Goal: Task Accomplishment & Management: Use online tool/utility

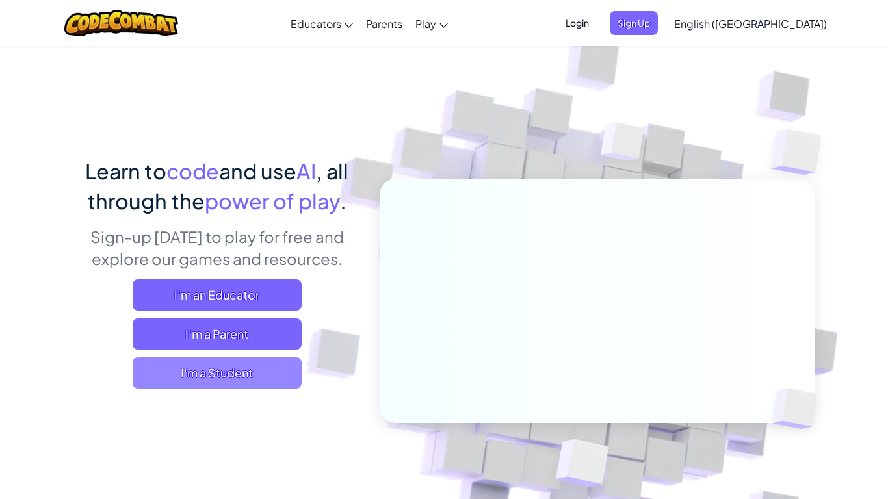
click at [245, 371] on span "I'm a Student" at bounding box center [217, 373] width 169 height 31
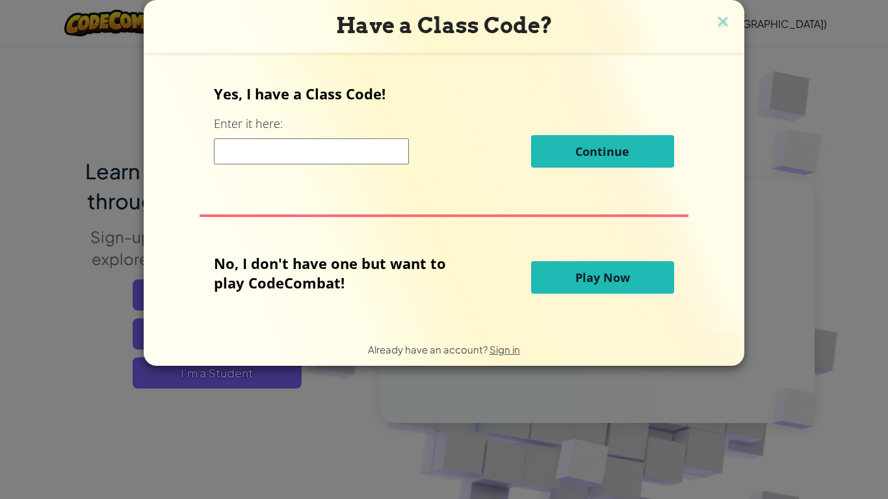
click at [561, 284] on button "Play Now" at bounding box center [602, 277] width 143 height 33
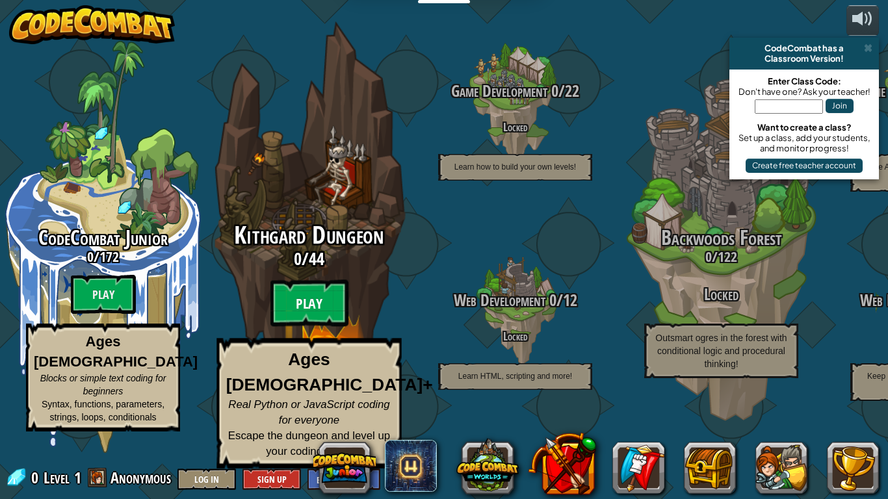
click at [312, 326] on btn "Play" at bounding box center [310, 303] width 78 height 47
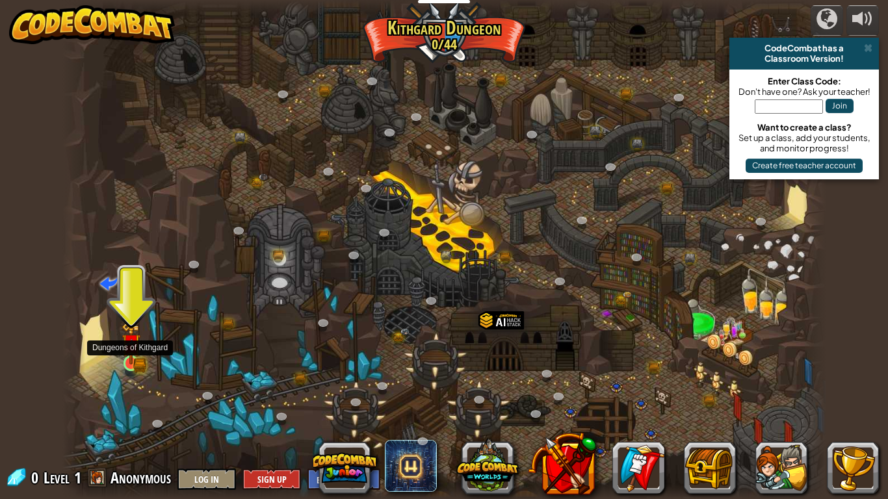
click at [129, 358] on img at bounding box center [132, 344] width 20 height 42
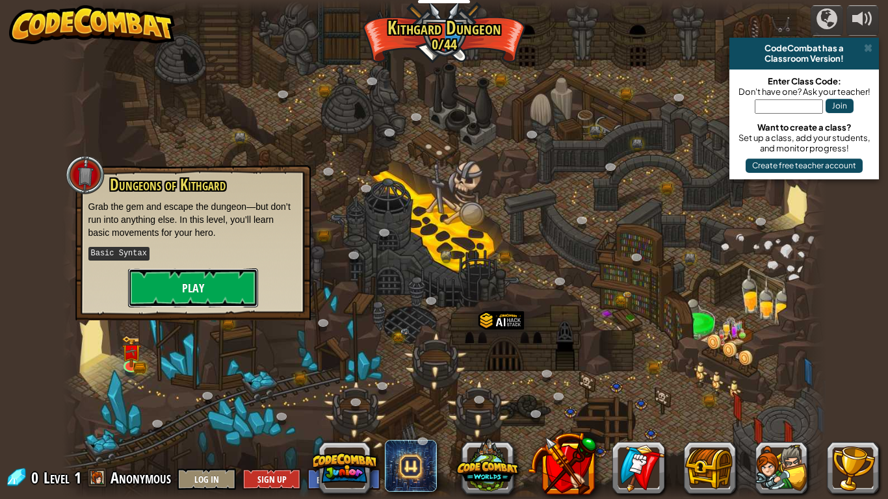
click at [161, 294] on button "Play" at bounding box center [193, 288] width 130 height 39
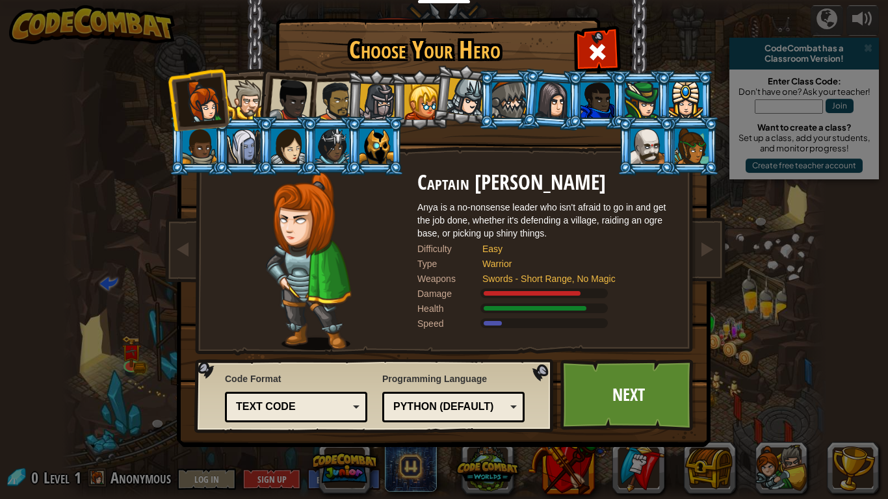
click at [419, 106] on div at bounding box center [421, 102] width 35 height 35
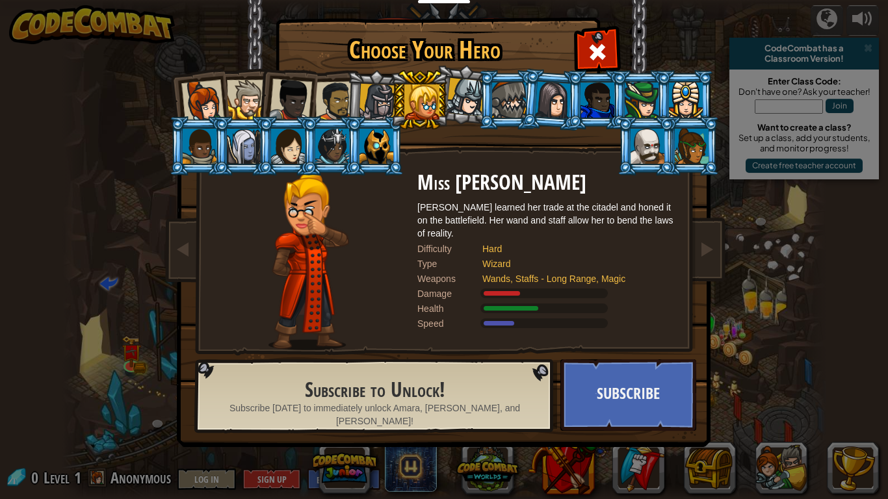
click at [642, 91] on div at bounding box center [642, 100] width 34 height 35
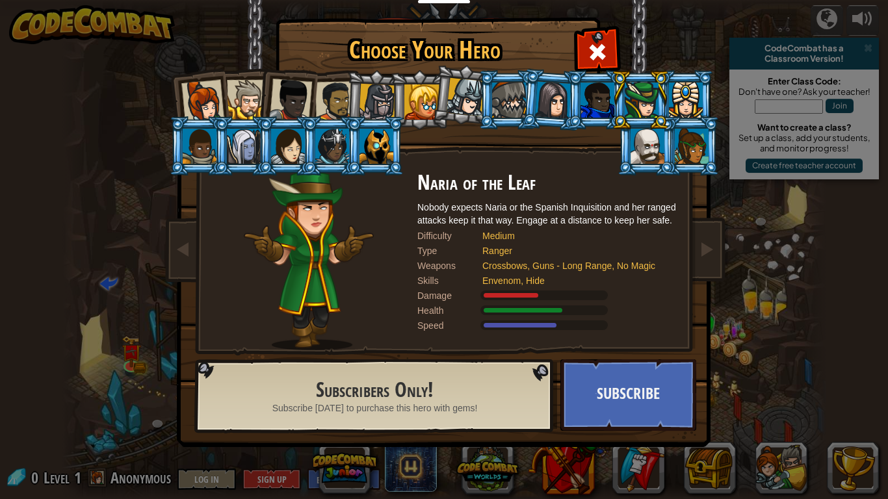
click at [409, 105] on div at bounding box center [421, 102] width 35 height 35
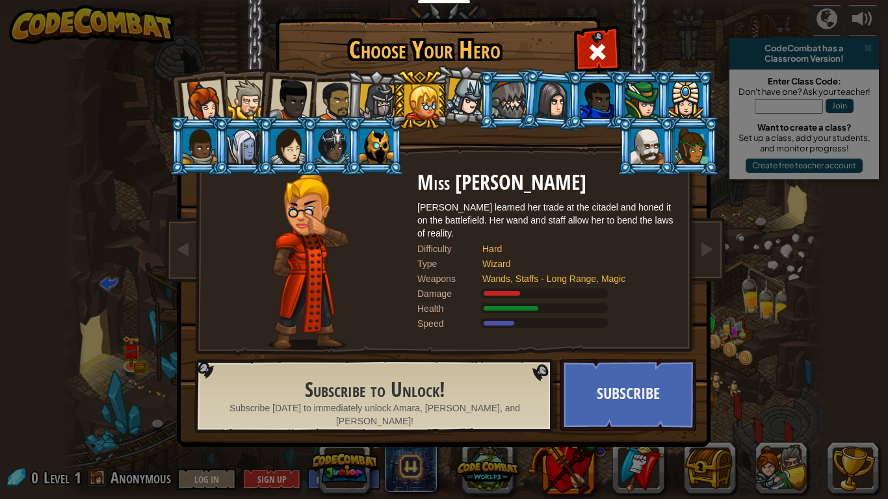
click at [323, 98] on div at bounding box center [335, 101] width 40 height 40
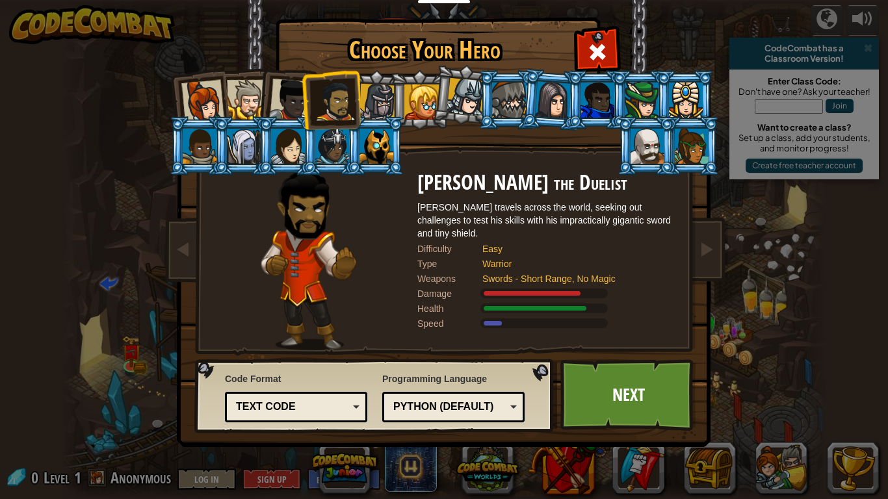
click at [209, 96] on div at bounding box center [202, 101] width 43 height 43
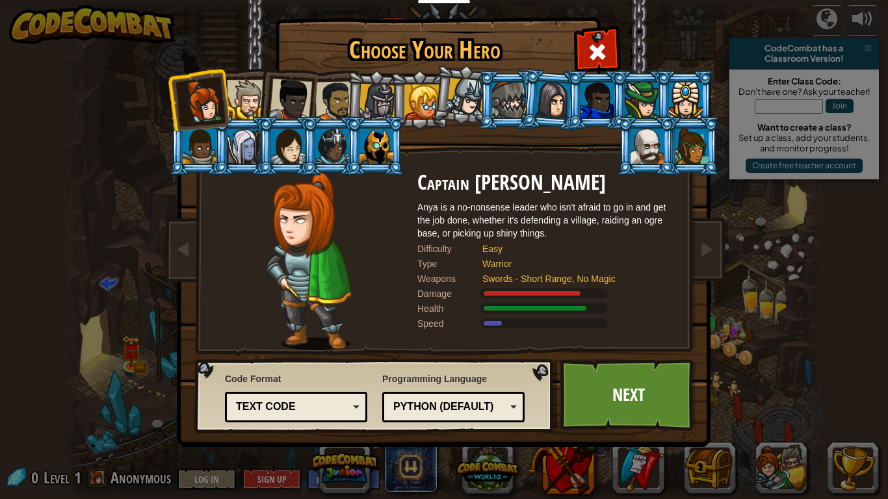
click at [250, 106] on div at bounding box center [247, 100] width 40 height 40
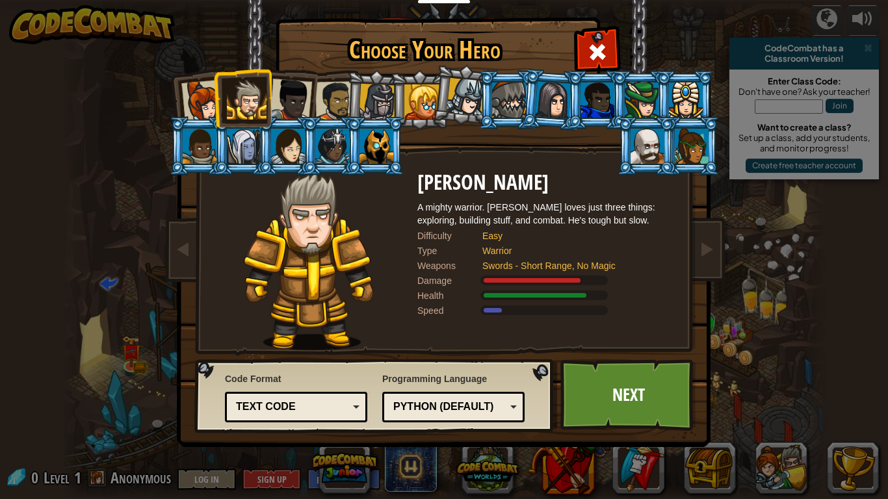
click at [302, 103] on div at bounding box center [290, 100] width 43 height 43
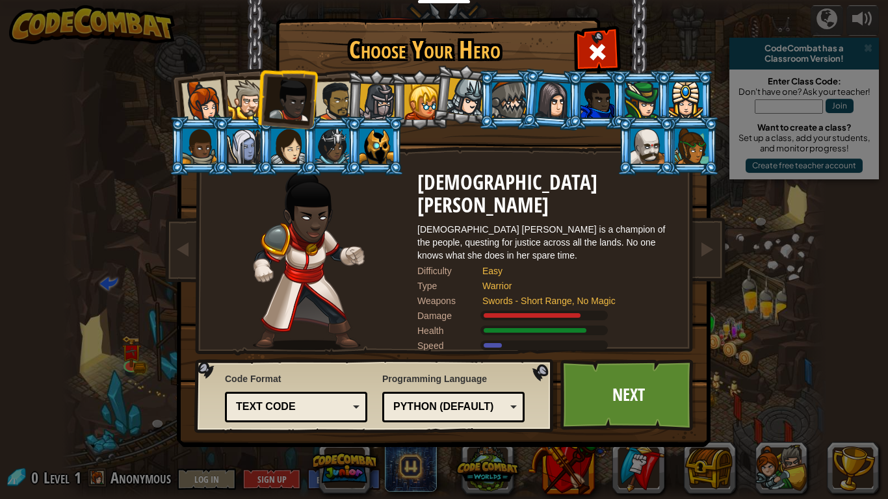
click at [326, 101] on div at bounding box center [335, 101] width 40 height 40
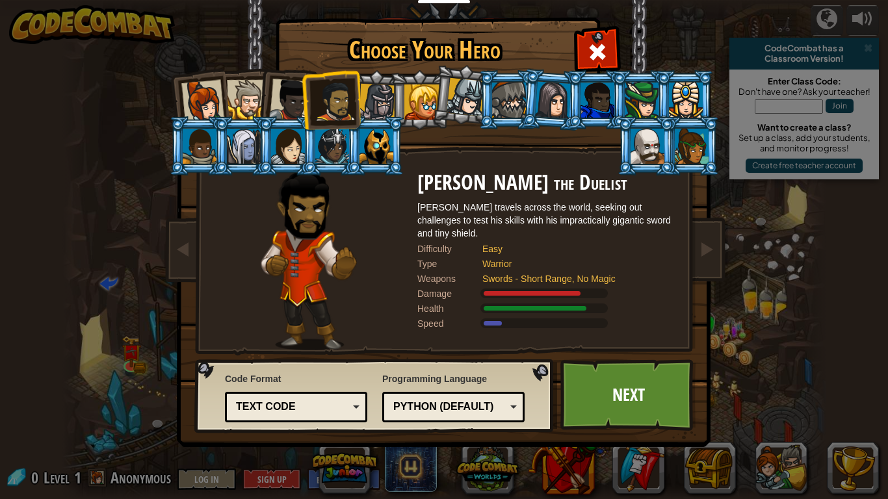
click at [206, 100] on div at bounding box center [202, 101] width 43 height 43
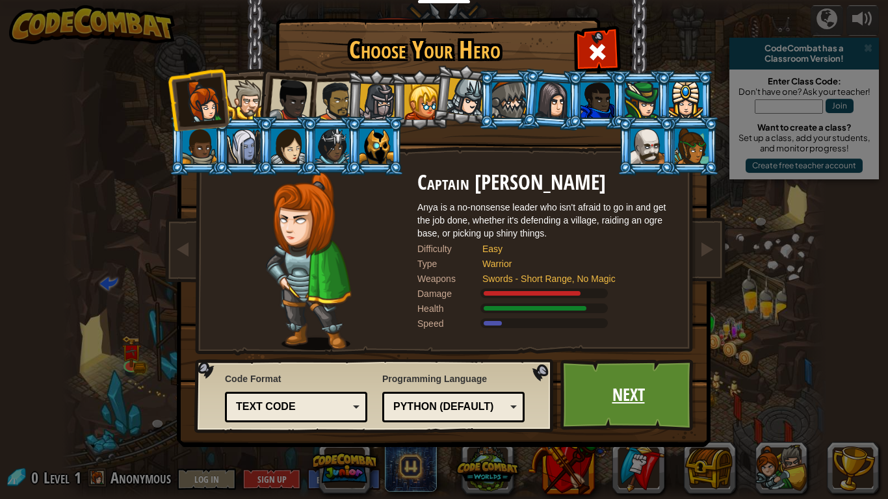
click at [618, 388] on link "Next" at bounding box center [629, 396] width 136 height 72
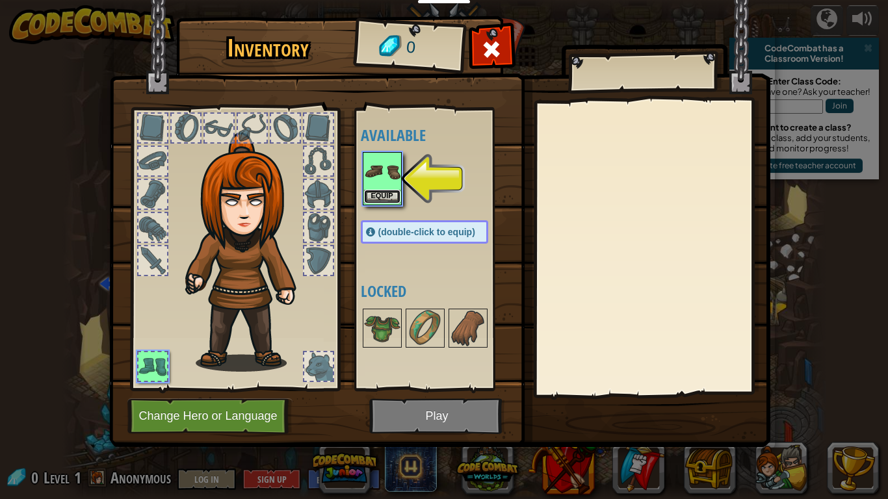
click at [378, 202] on button "Equip" at bounding box center [382, 197] width 36 height 14
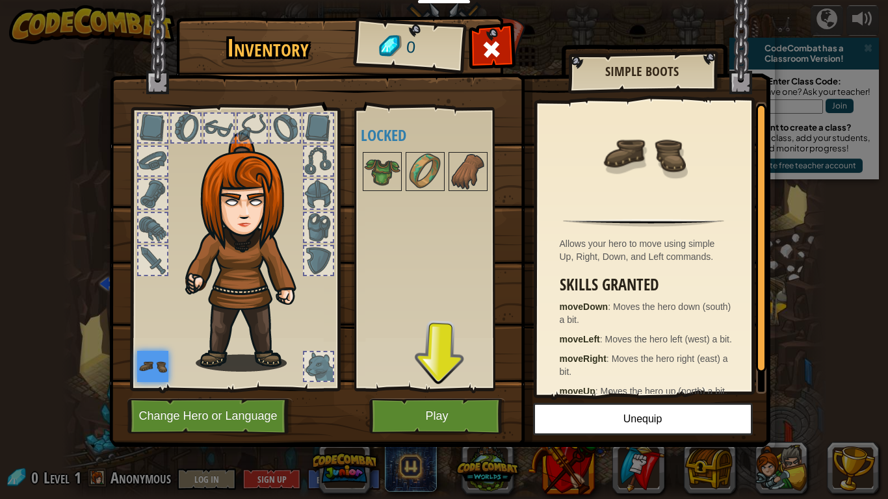
click at [313, 360] on div at bounding box center [318, 366] width 29 height 29
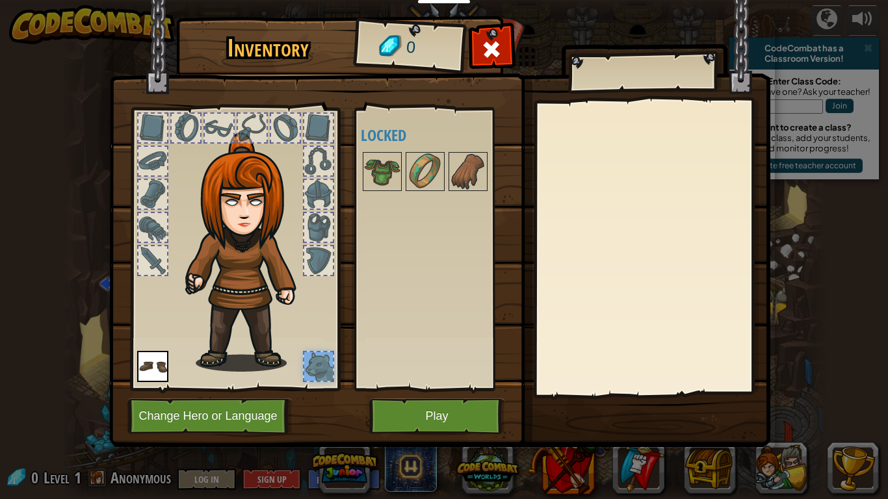
click at [601, 256] on div at bounding box center [652, 248] width 230 height 292
click at [315, 259] on div at bounding box center [318, 260] width 29 height 29
click at [311, 235] on div at bounding box center [318, 227] width 29 height 29
click at [309, 193] on div at bounding box center [318, 194] width 29 height 29
click at [316, 171] on div at bounding box center [318, 161] width 29 height 29
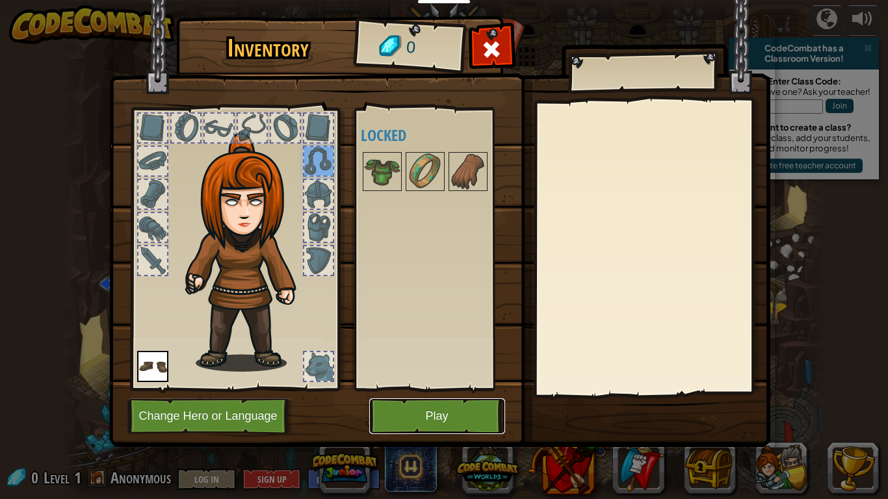
click at [445, 421] on button "Play" at bounding box center [437, 417] width 136 height 36
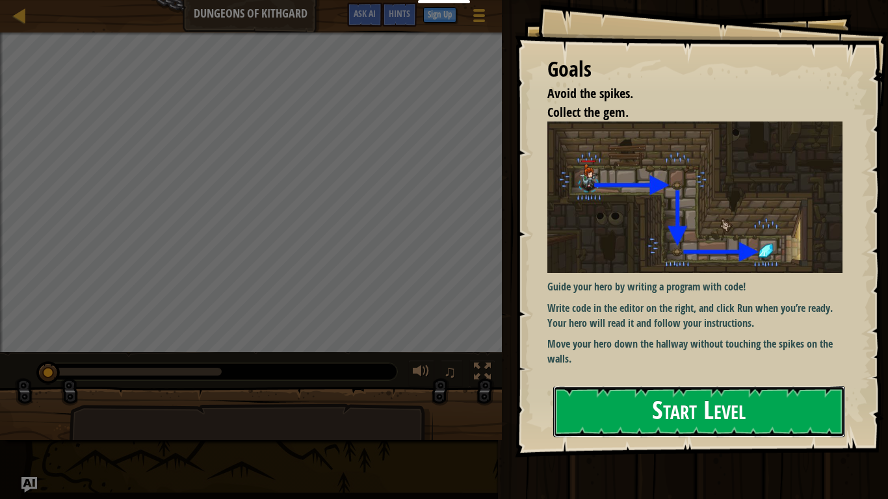
click at [596, 412] on button "Start Level" at bounding box center [699, 411] width 292 height 51
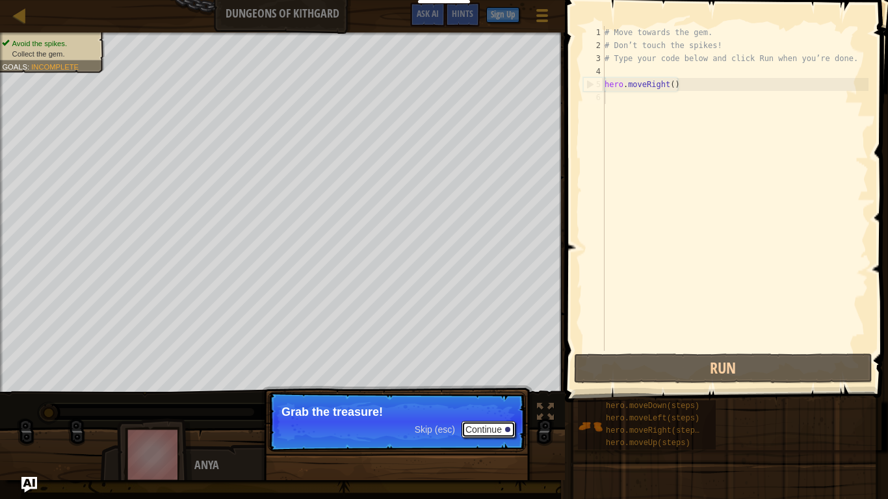
click at [484, 430] on button "Continue" at bounding box center [489, 429] width 54 height 17
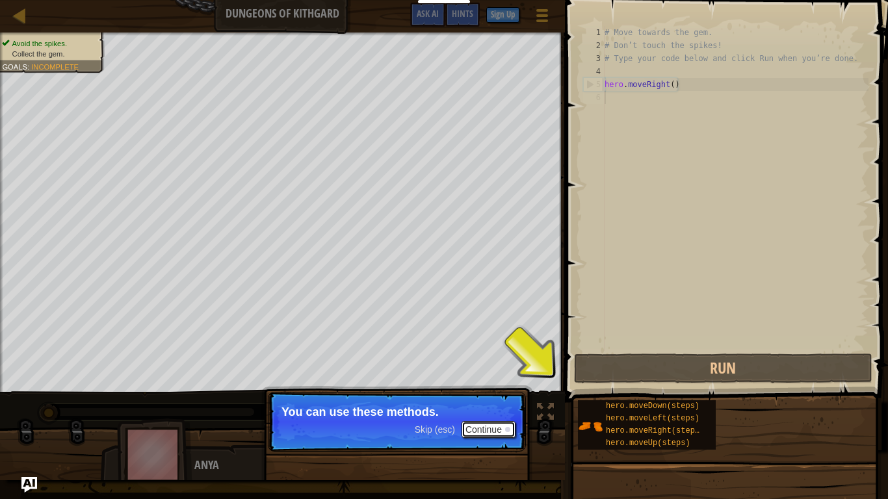
click at [510, 428] on button "Continue" at bounding box center [489, 429] width 54 height 17
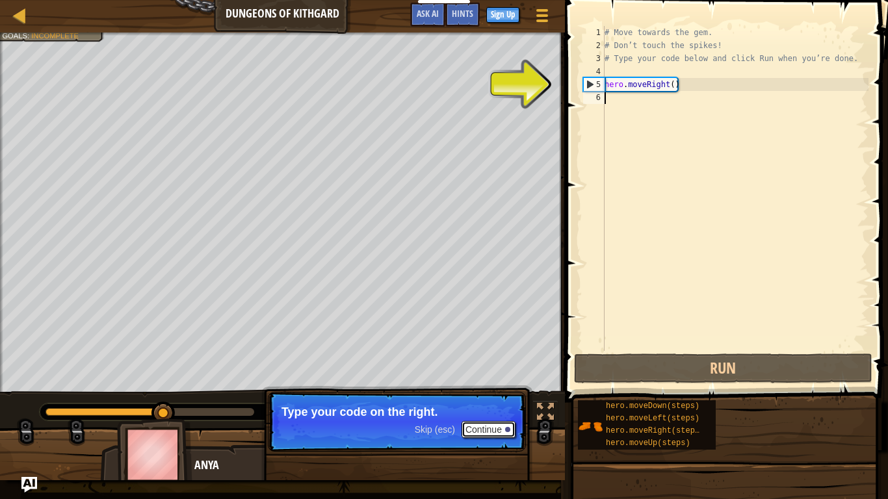
click at [479, 427] on button "Continue" at bounding box center [489, 429] width 54 height 17
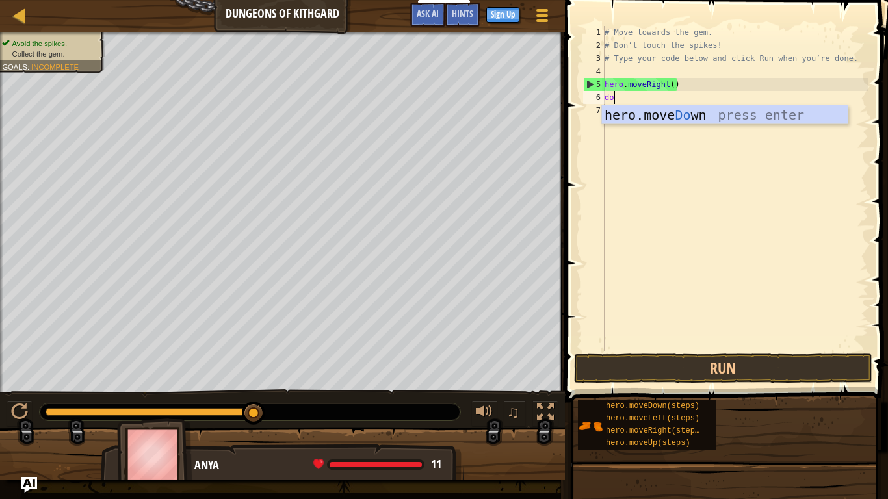
scroll to position [6, 1]
type textarea "down"
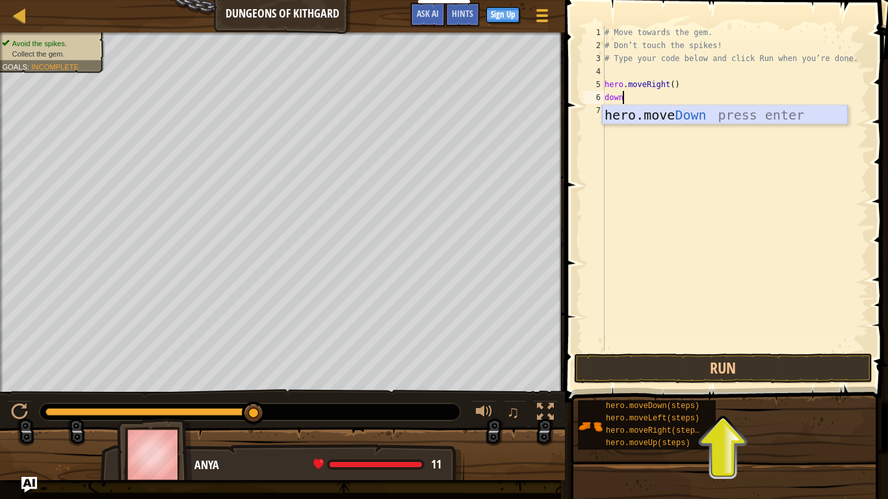
click at [741, 112] on div "hero.move Down press enter" at bounding box center [725, 134] width 246 height 59
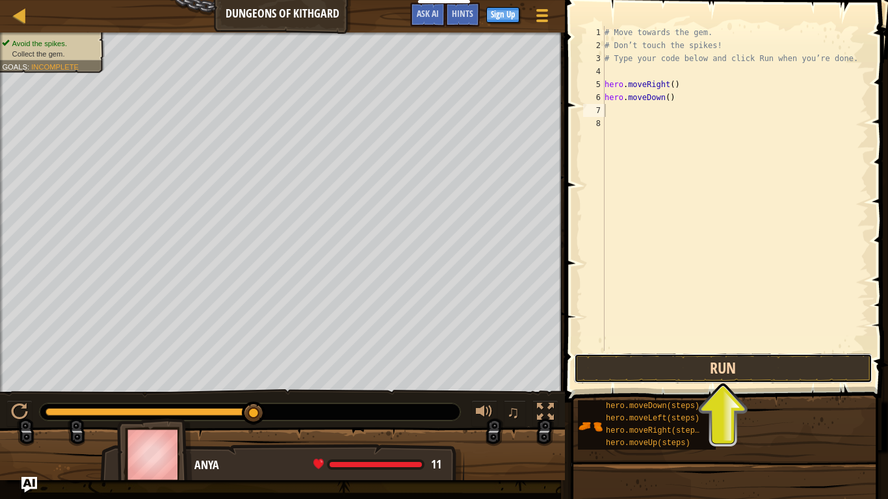
click at [711, 375] on button "Run" at bounding box center [723, 369] width 298 height 30
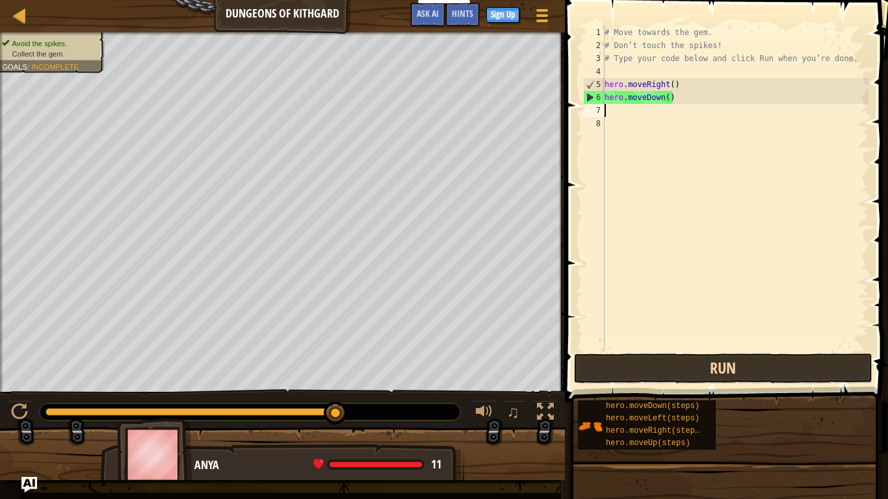
type textarea "r"
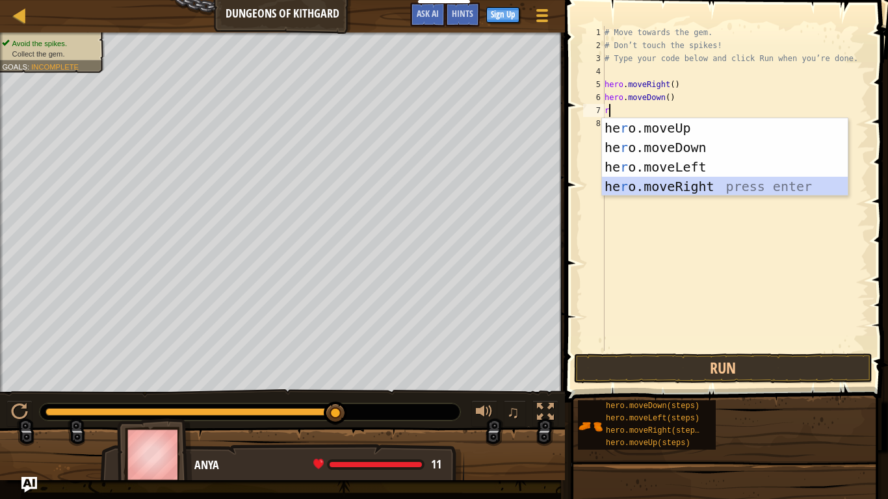
click at [658, 182] on div "he r o.moveUp press enter he r o.moveDown press enter he r o.moveLeft press ent…" at bounding box center [725, 176] width 246 height 117
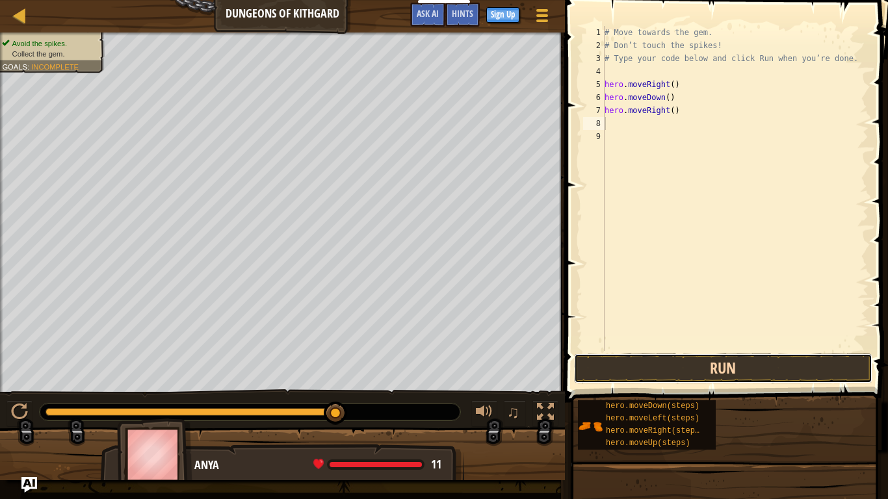
click at [683, 369] on button "Run" at bounding box center [723, 369] width 298 height 30
